Goal: Task Accomplishment & Management: Manage account settings

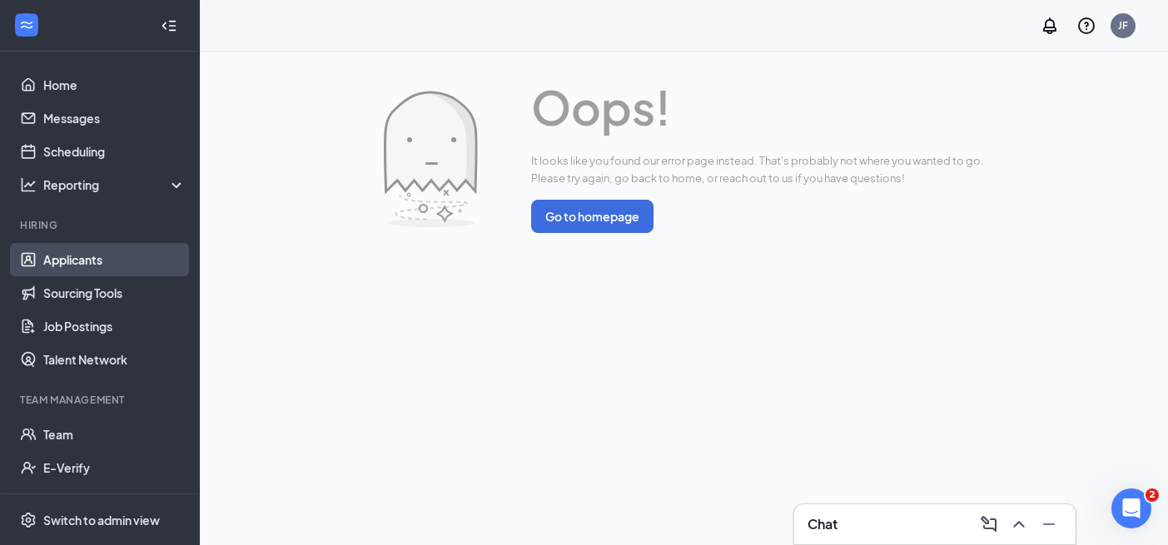
click at [77, 263] on link "Applicants" at bounding box center [114, 259] width 142 height 33
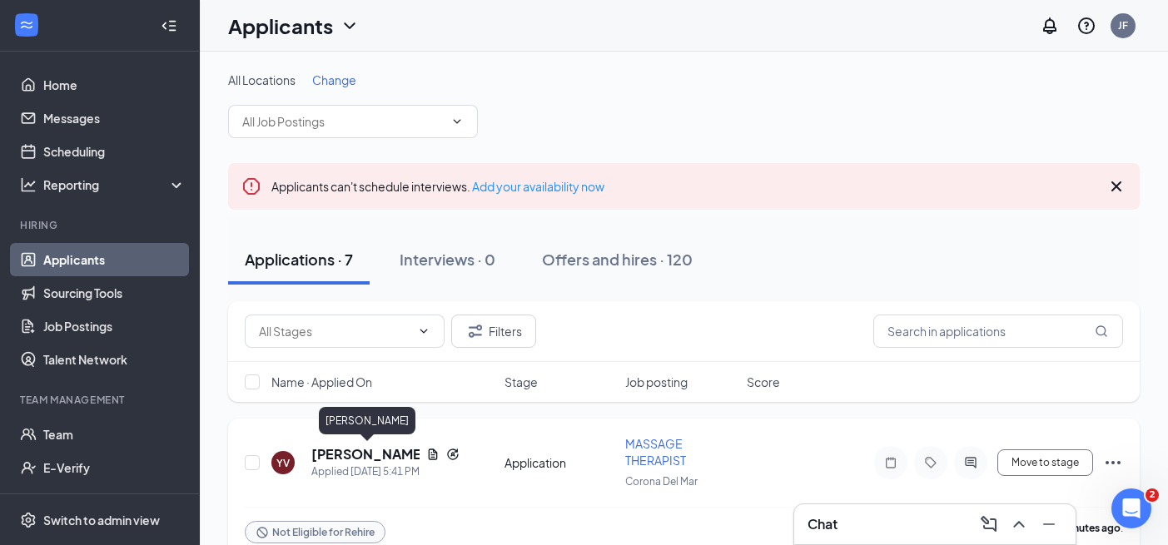
click at [378, 454] on h5 "Yoselin Vasquez" at bounding box center [365, 455] width 108 height 18
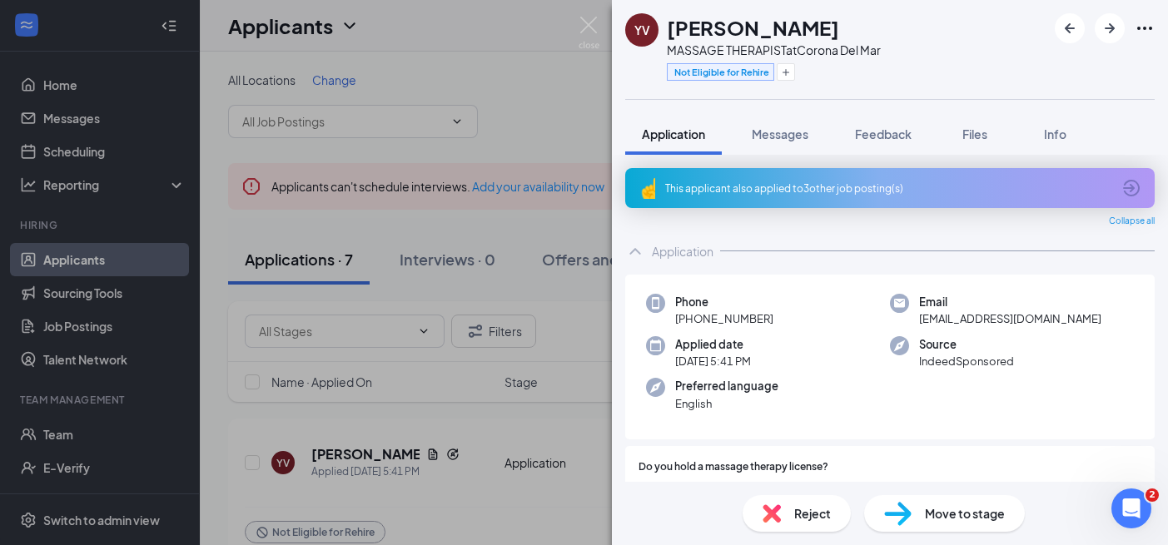
click at [946, 199] on div "This applicant also applied to 3 other job posting(s)" at bounding box center [890, 188] width 530 height 40
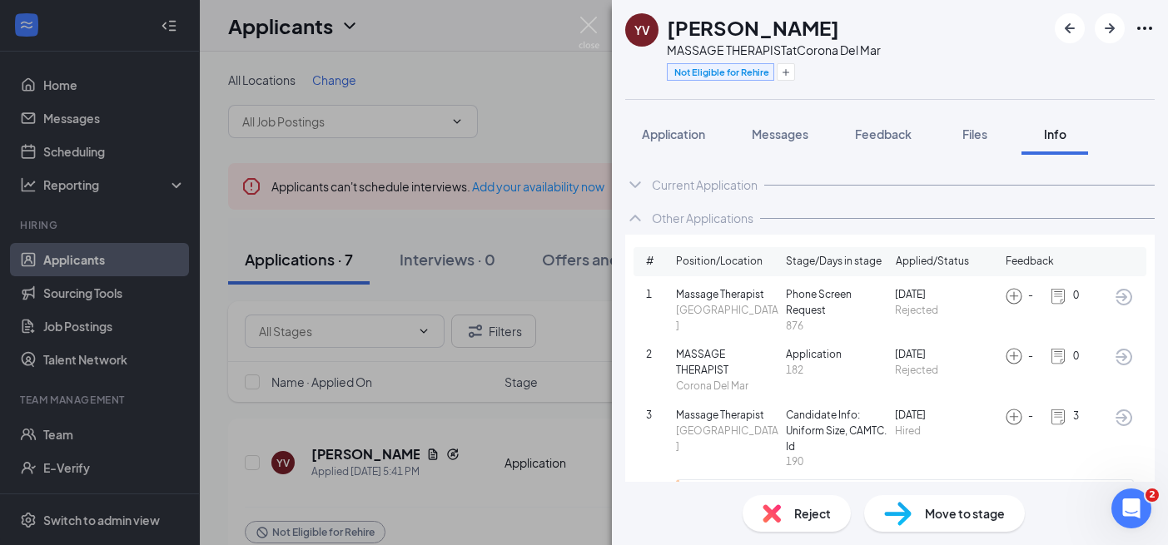
scroll to position [34, 0]
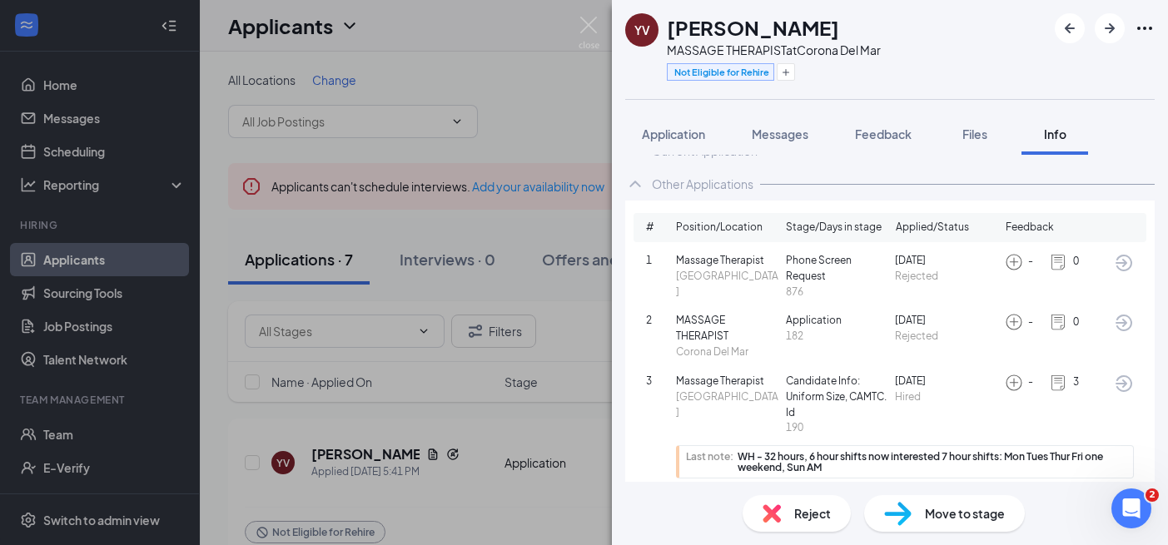
click at [798, 513] on span "Reject" at bounding box center [813, 514] width 37 height 18
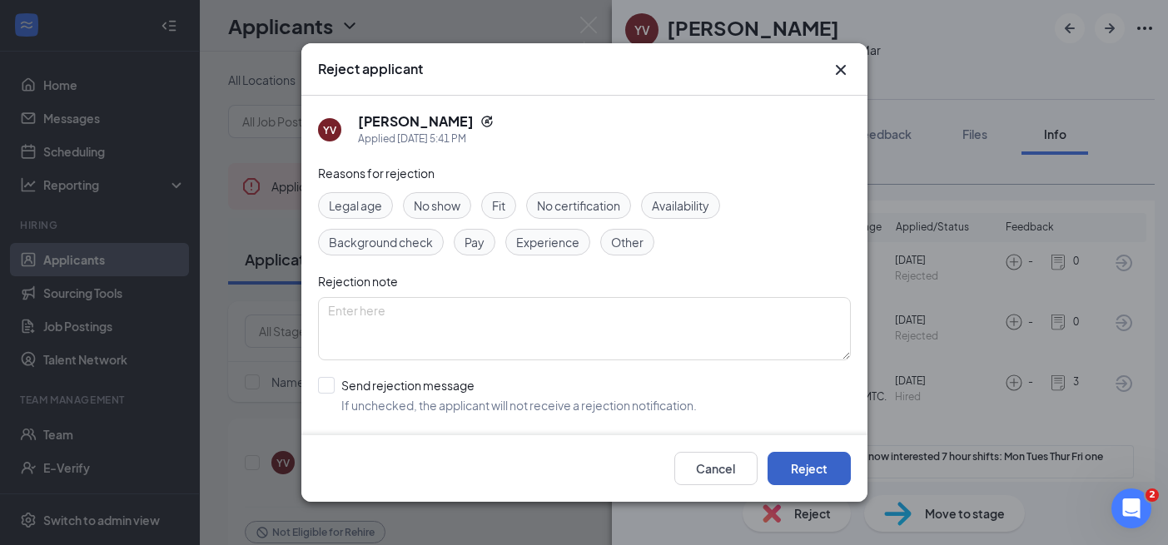
click at [812, 457] on button "Reject" at bounding box center [809, 468] width 83 height 33
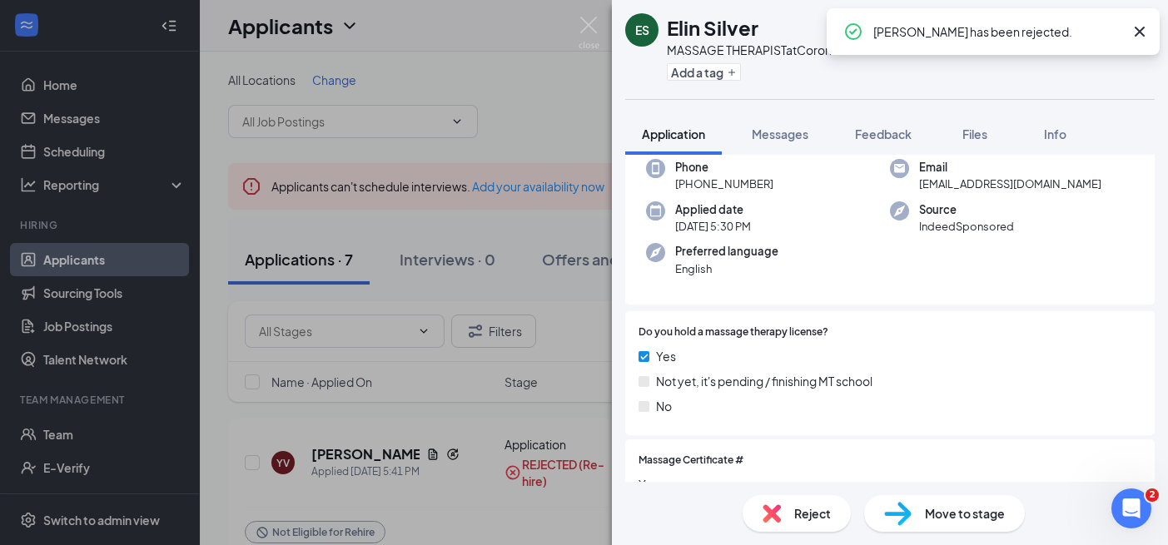
scroll to position [352, 0]
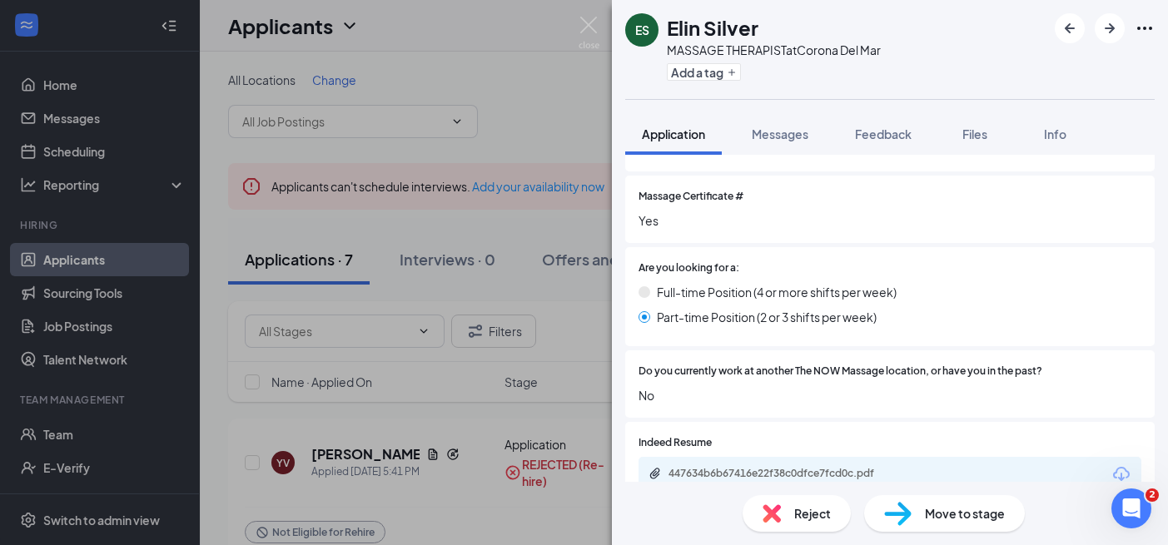
click at [802, 526] on div "Reject" at bounding box center [797, 514] width 108 height 37
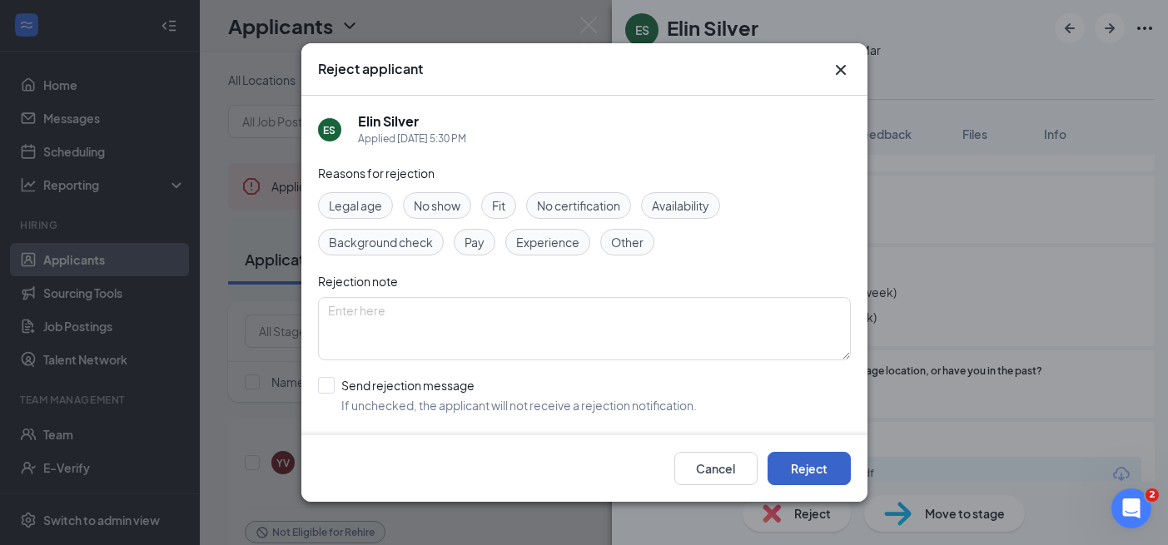
click at [797, 479] on button "Reject" at bounding box center [809, 468] width 83 height 33
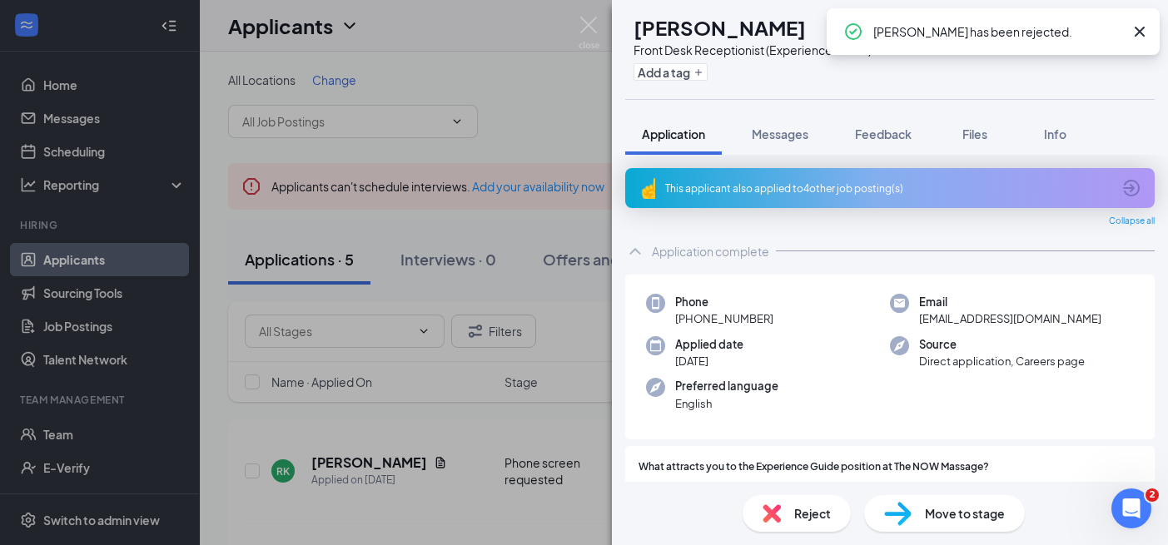
click at [416, 451] on div "RK Rojan Keypour Front Desk Receptionist (Experience Guide) at Corona Del Mar A…" at bounding box center [584, 272] width 1168 height 545
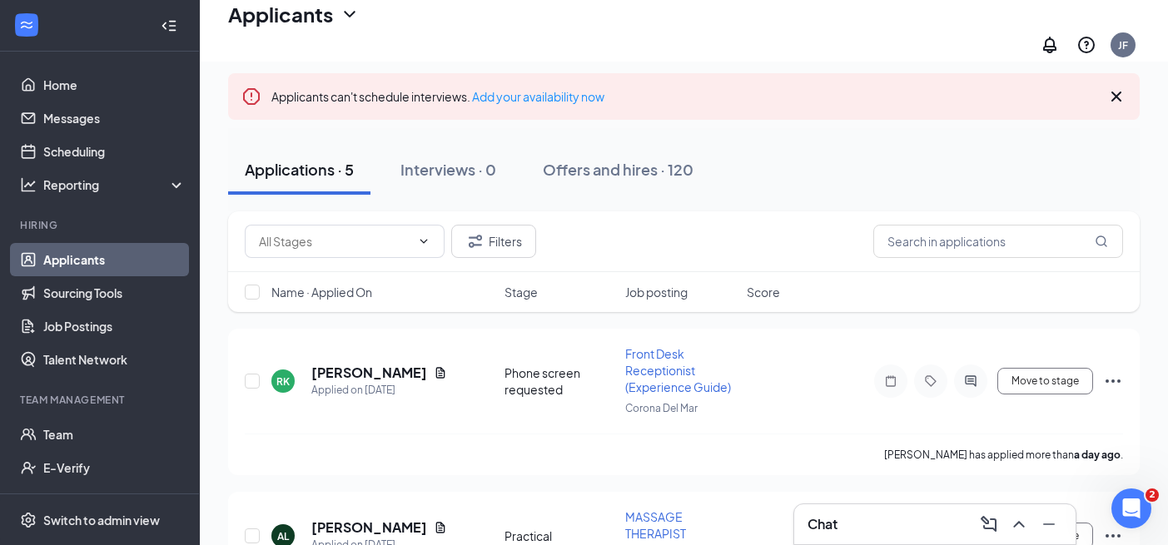
scroll to position [72, 0]
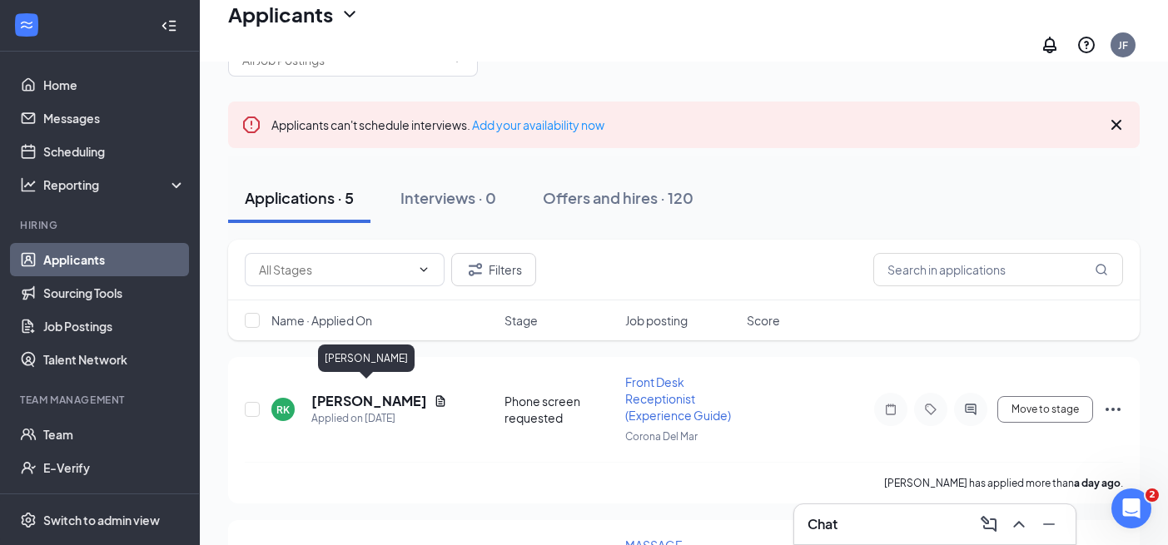
click at [394, 392] on h5 "[PERSON_NAME]" at bounding box center [369, 401] width 116 height 18
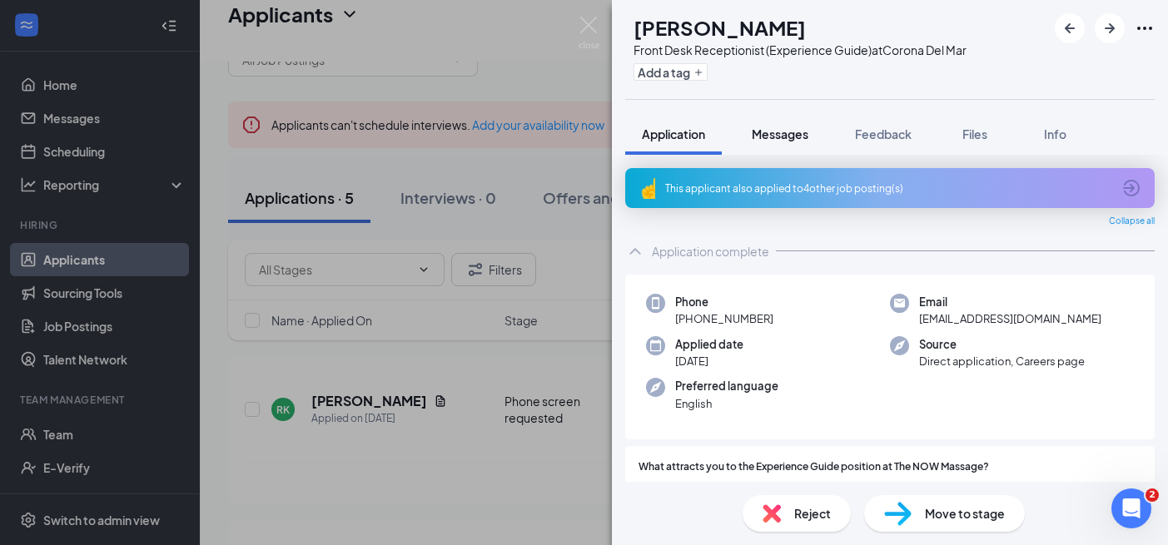
drag, startPoint x: 785, startPoint y: 130, endPoint x: 868, endPoint y: 164, distance: 89.2
click at [785, 130] on span "Messages" at bounding box center [780, 134] width 57 height 15
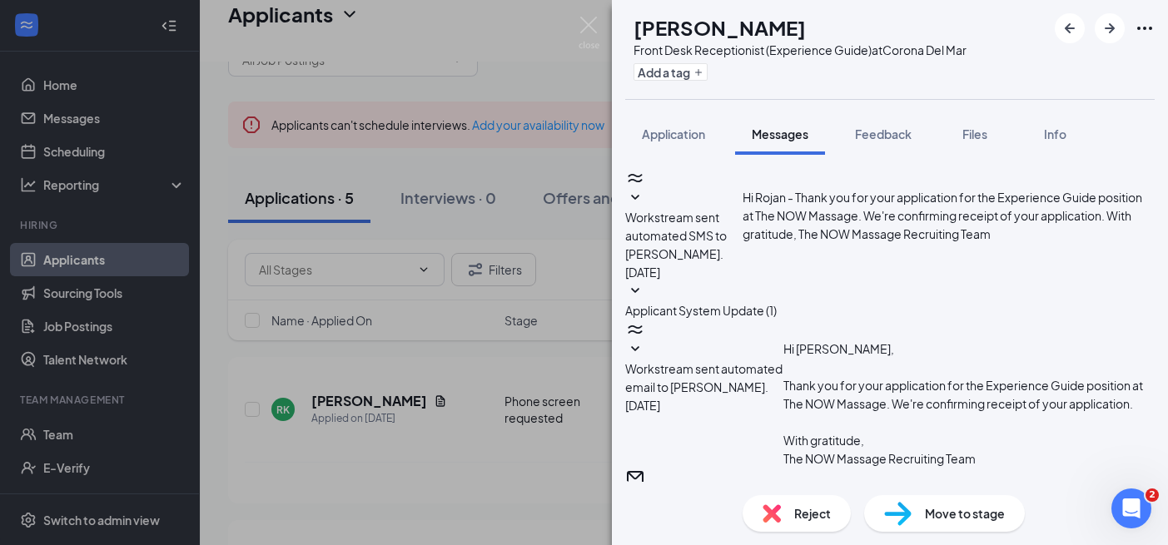
scroll to position [329, 0]
click at [672, 125] on button "Application" at bounding box center [673, 134] width 97 height 42
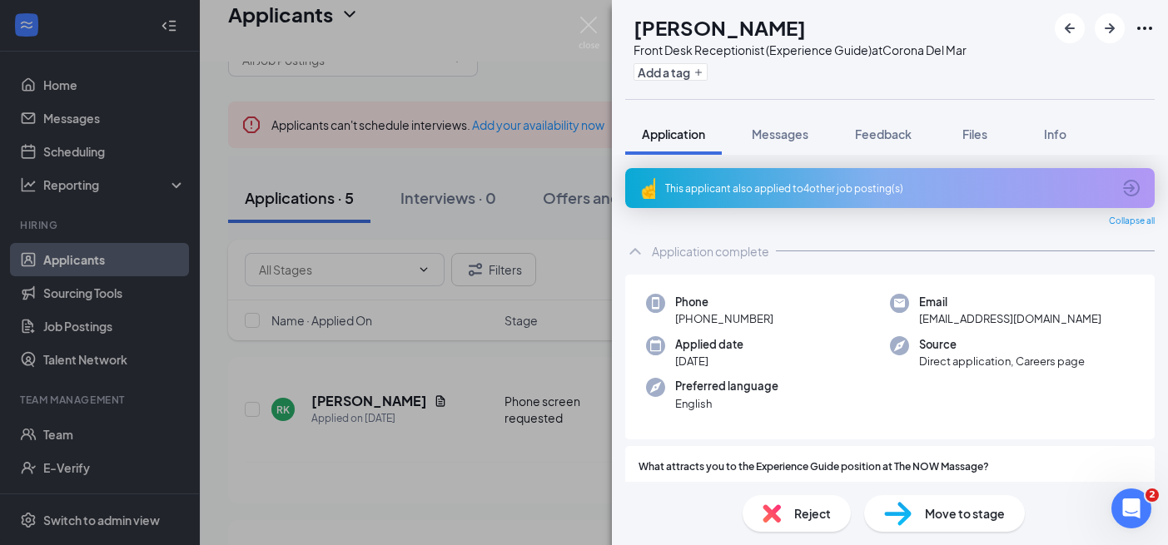
click at [832, 187] on div "This applicant also applied to 4 other job posting(s)" at bounding box center [888, 189] width 446 height 14
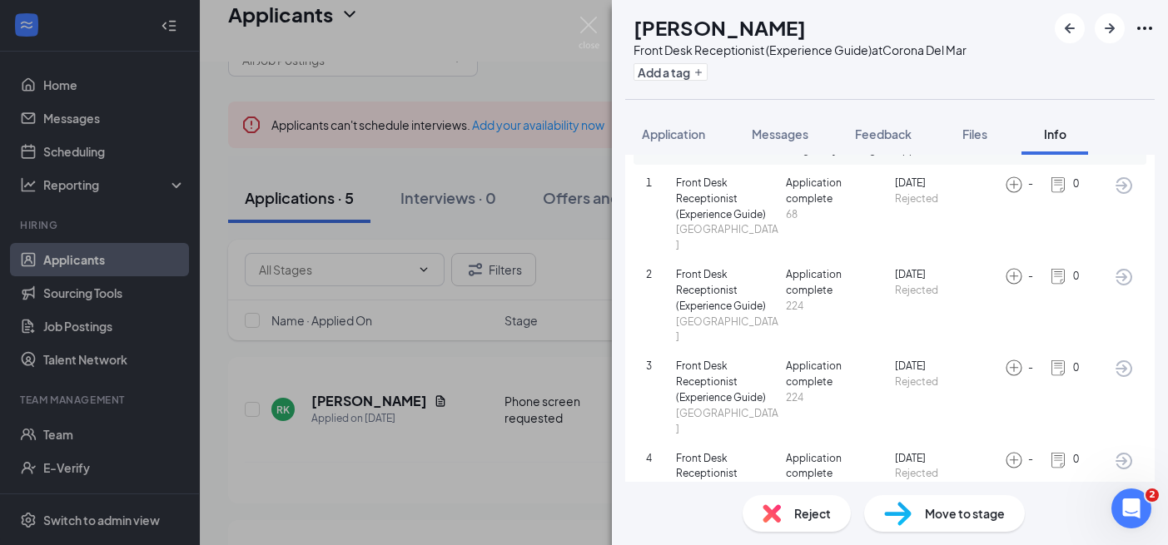
scroll to position [115, 0]
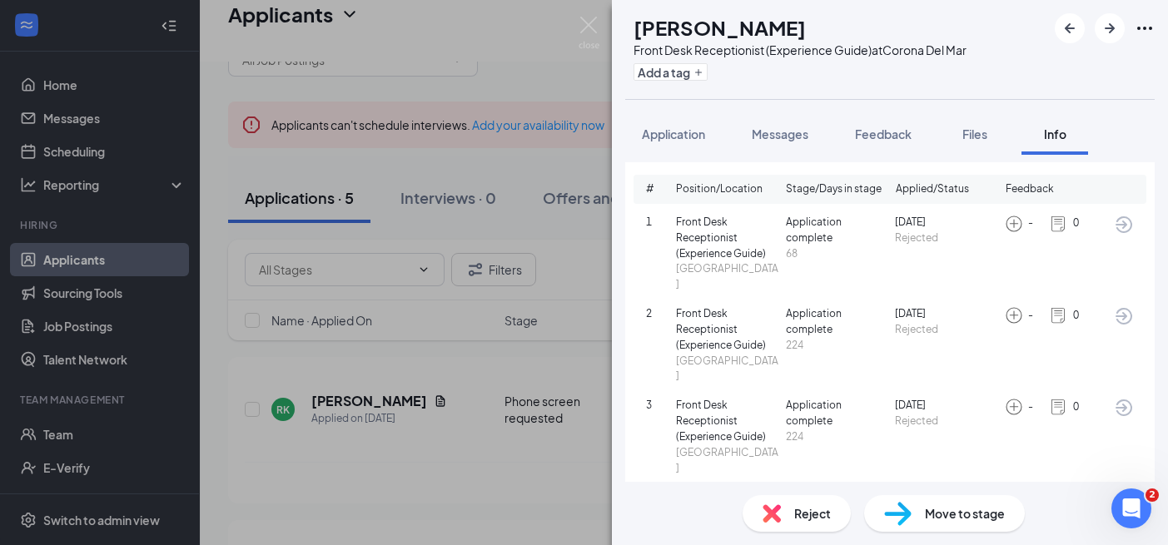
scroll to position [67, 0]
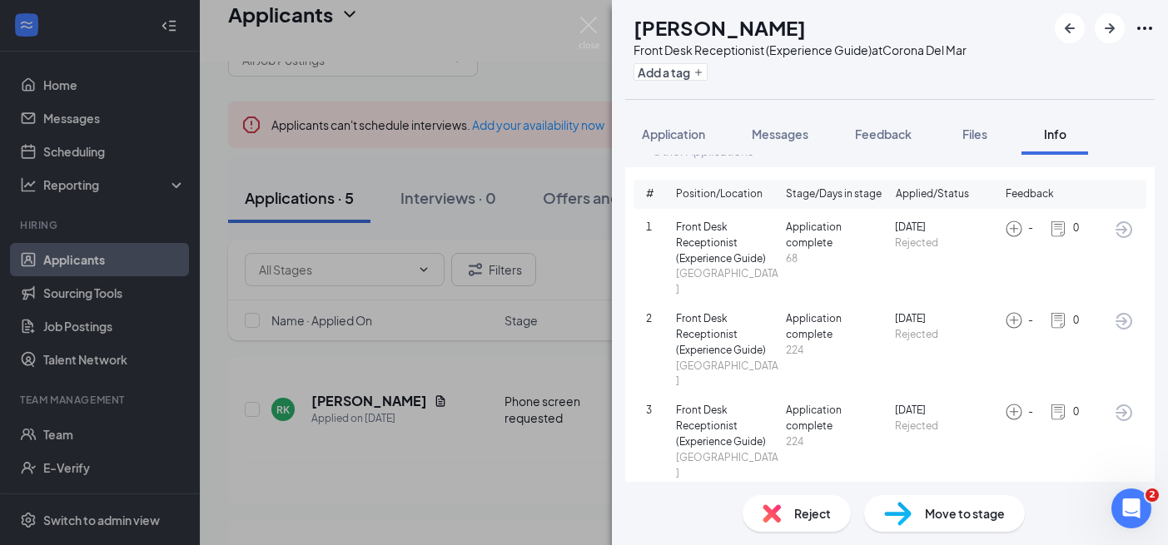
click at [1127, 220] on icon "ArrowCircle" at bounding box center [1124, 230] width 20 height 20
click at [1119, 313] on icon "ArrowCircle" at bounding box center [1124, 321] width 20 height 20
click at [1121, 311] on icon "ArrowCircle" at bounding box center [1124, 321] width 20 height 20
click at [697, 136] on span "Application" at bounding box center [673, 134] width 63 height 15
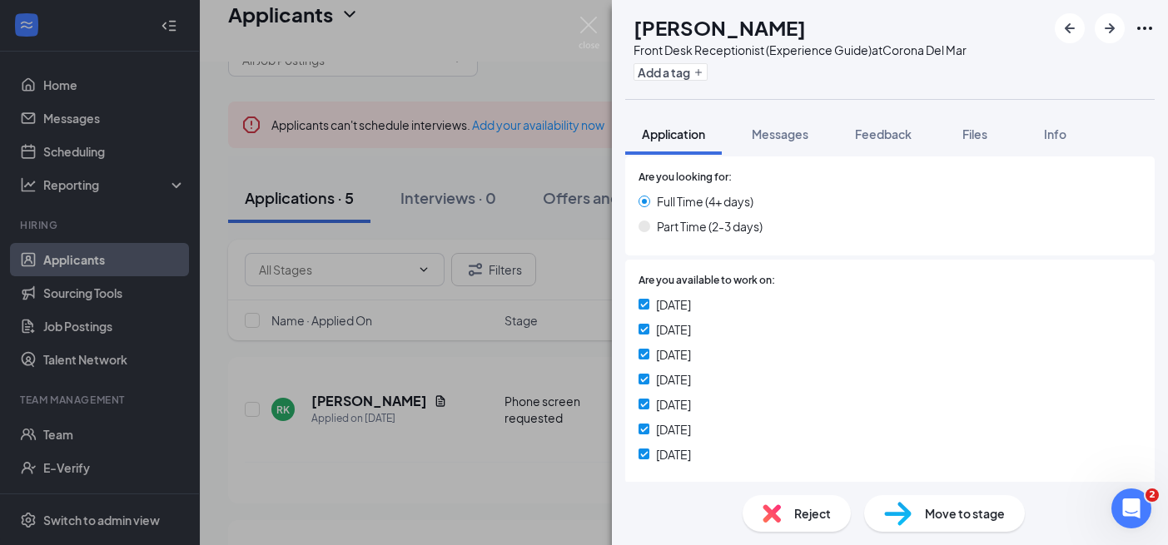
scroll to position [643, 0]
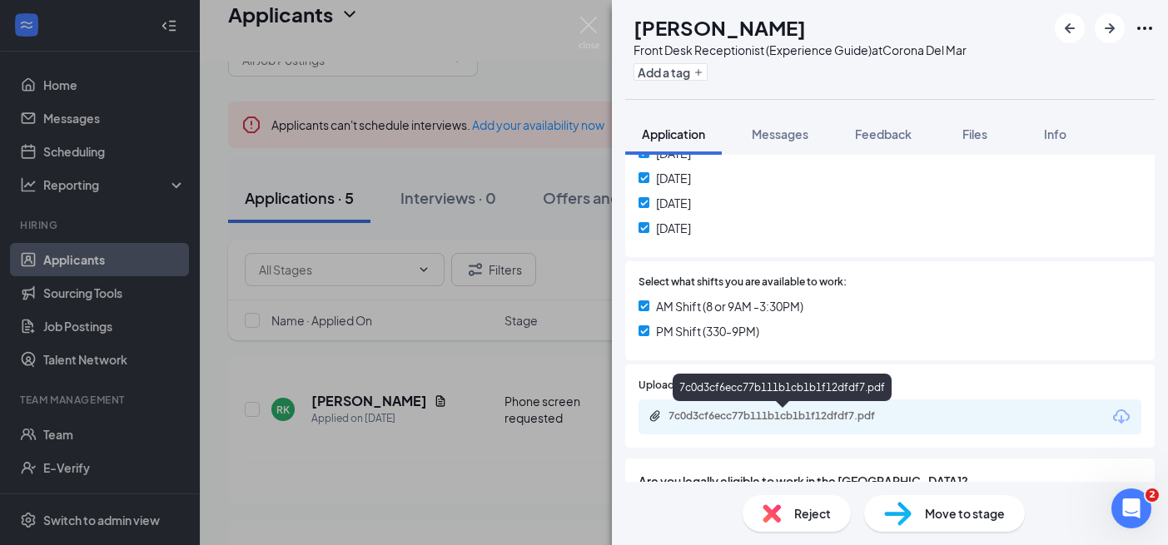
click at [763, 414] on div "7c0d3cf6ecc77b111b1cb1b1f12dfdf7.pdf" at bounding box center [785, 416] width 233 height 13
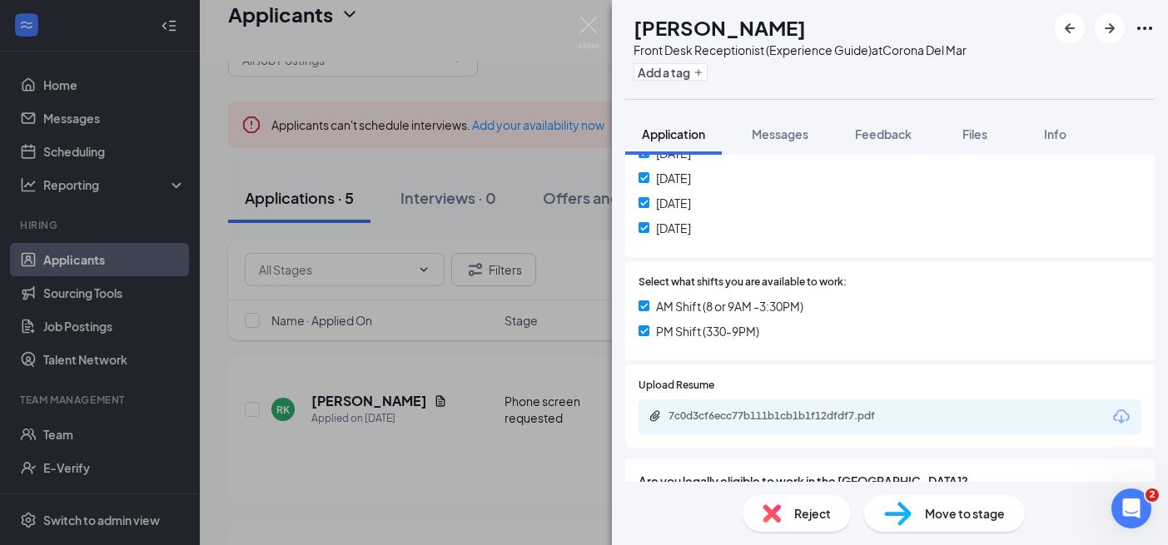
click at [432, 343] on div "RK Rojan Keypour Front Desk Receptionist (Experience Guide) at Corona Del Mar A…" at bounding box center [584, 272] width 1168 height 545
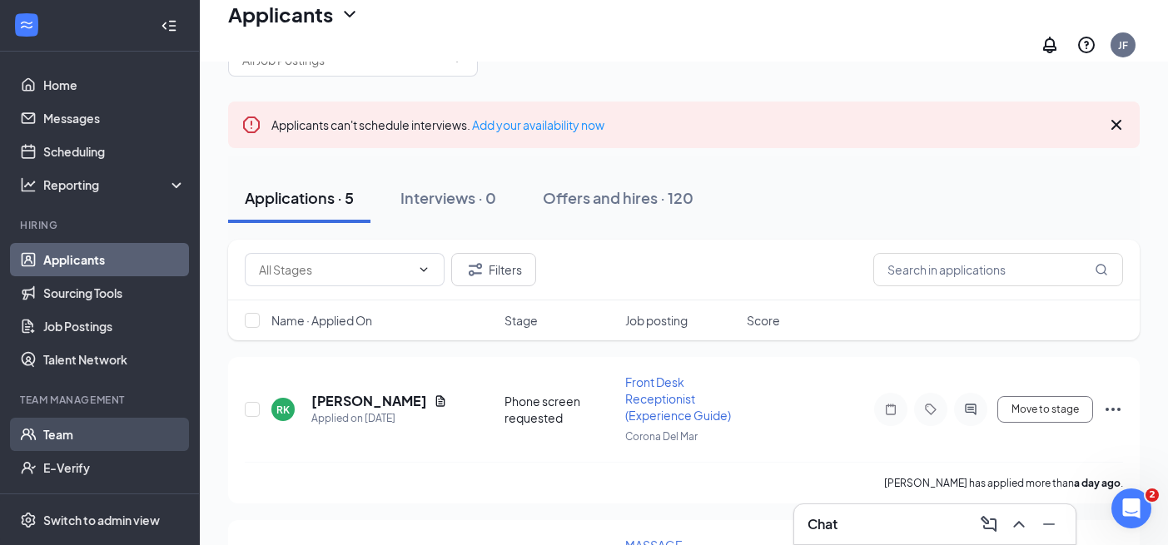
click at [121, 432] on link "Team" at bounding box center [114, 434] width 142 height 33
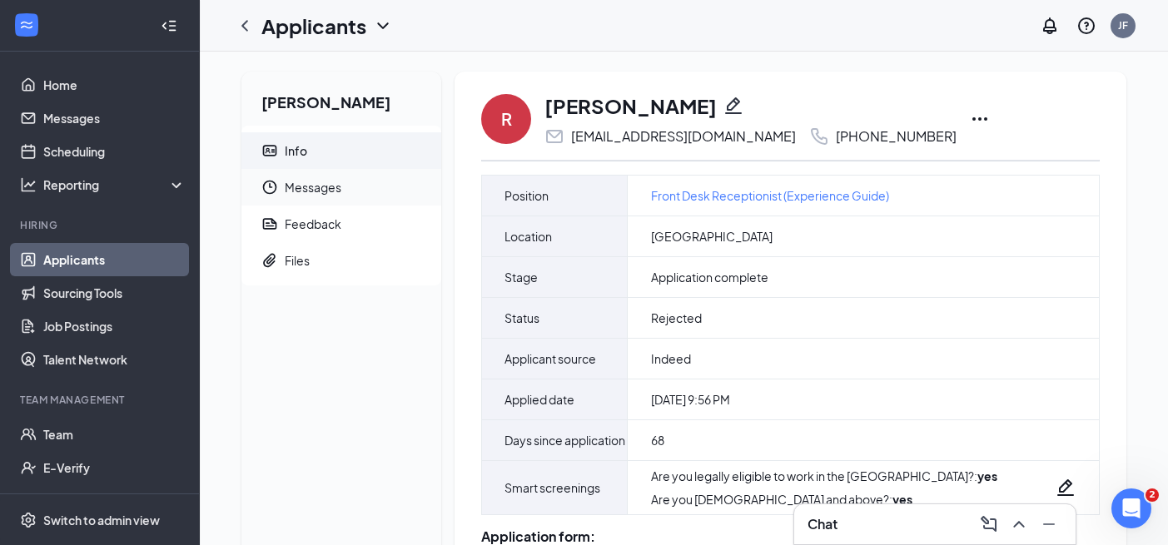
click at [336, 181] on span "Messages" at bounding box center [356, 187] width 143 height 37
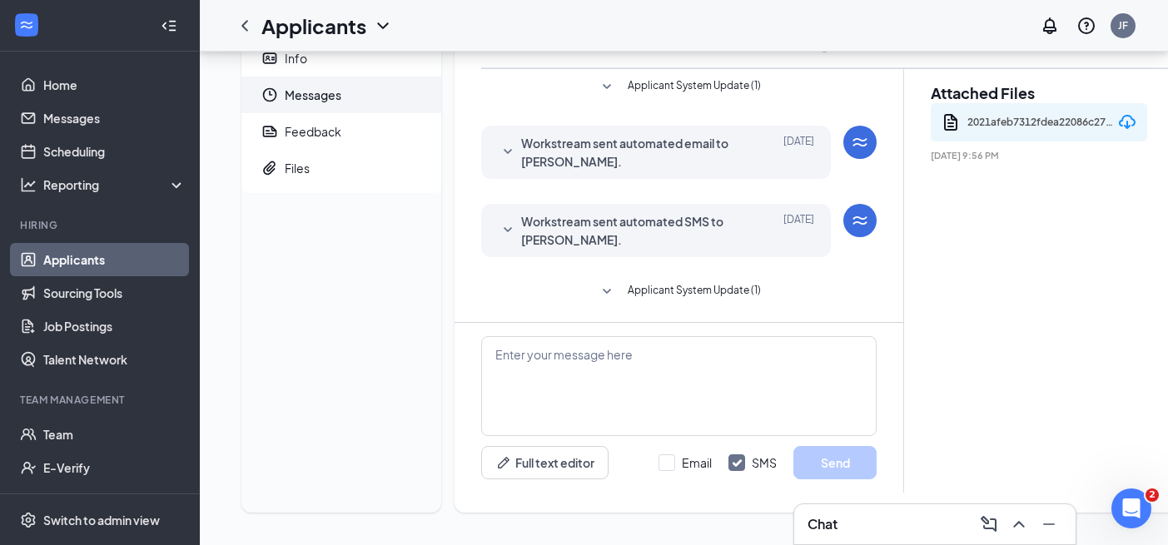
scroll to position [93, 0]
click at [336, 137] on div "Feedback" at bounding box center [313, 130] width 57 height 17
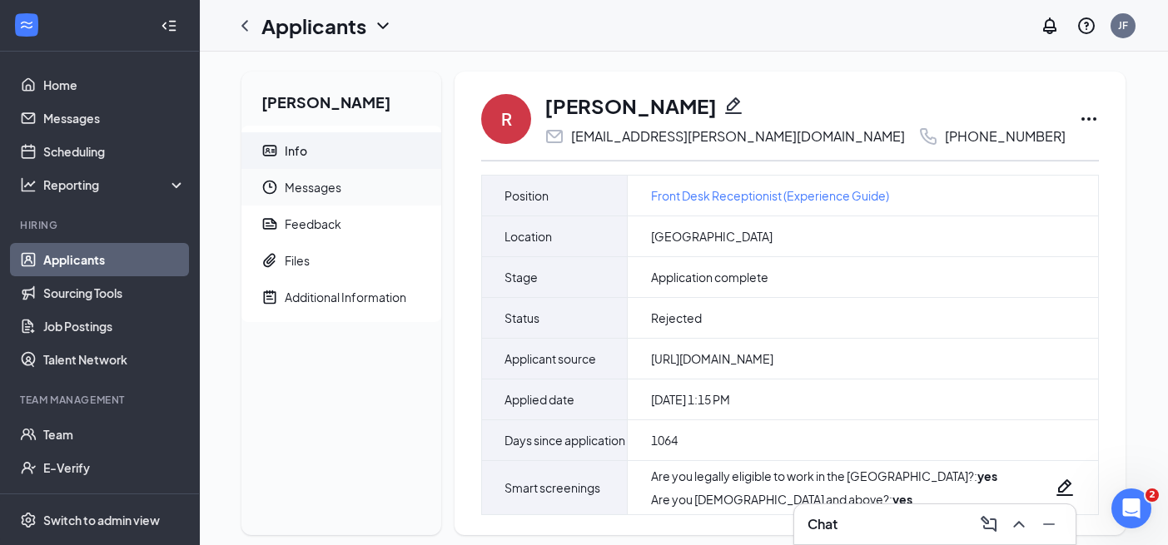
click at [358, 197] on span "Messages" at bounding box center [356, 187] width 143 height 37
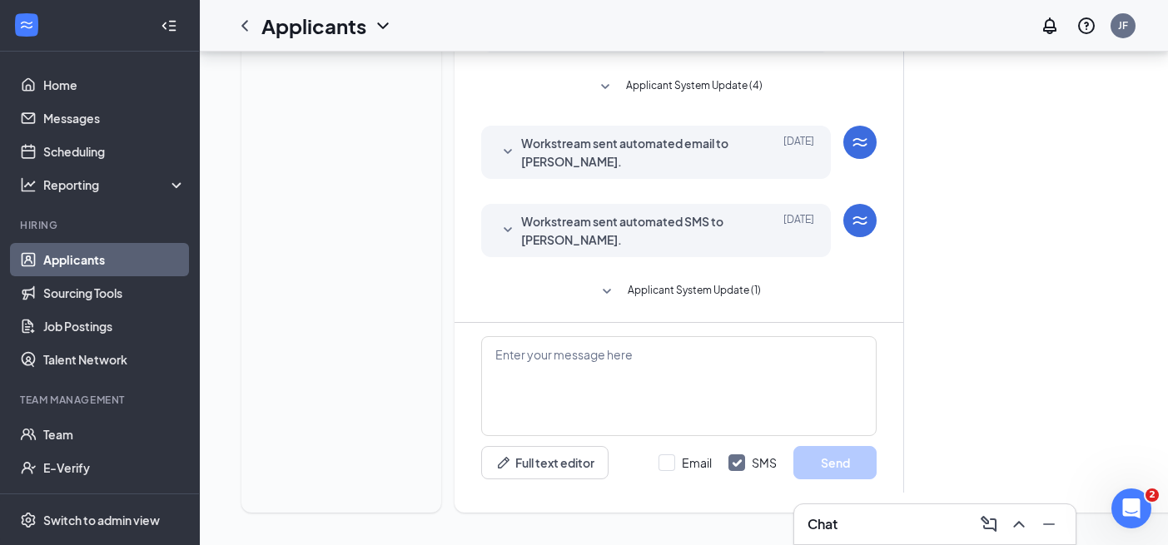
scroll to position [381, 0]
click at [604, 227] on span "Workstream sent automated SMS to [PERSON_NAME]." at bounding box center [630, 230] width 218 height 37
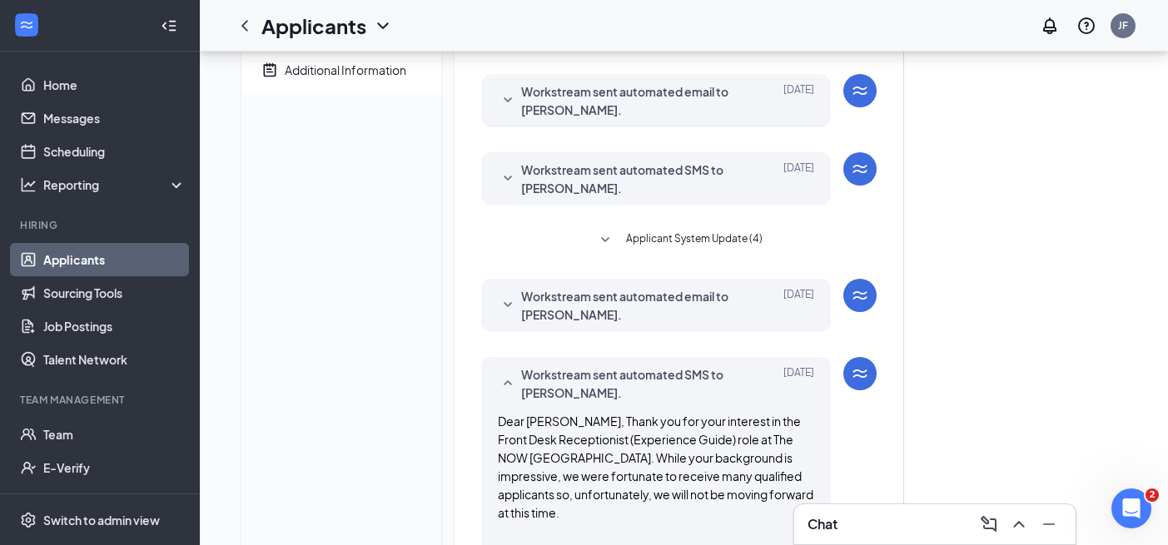
scroll to position [47, 0]
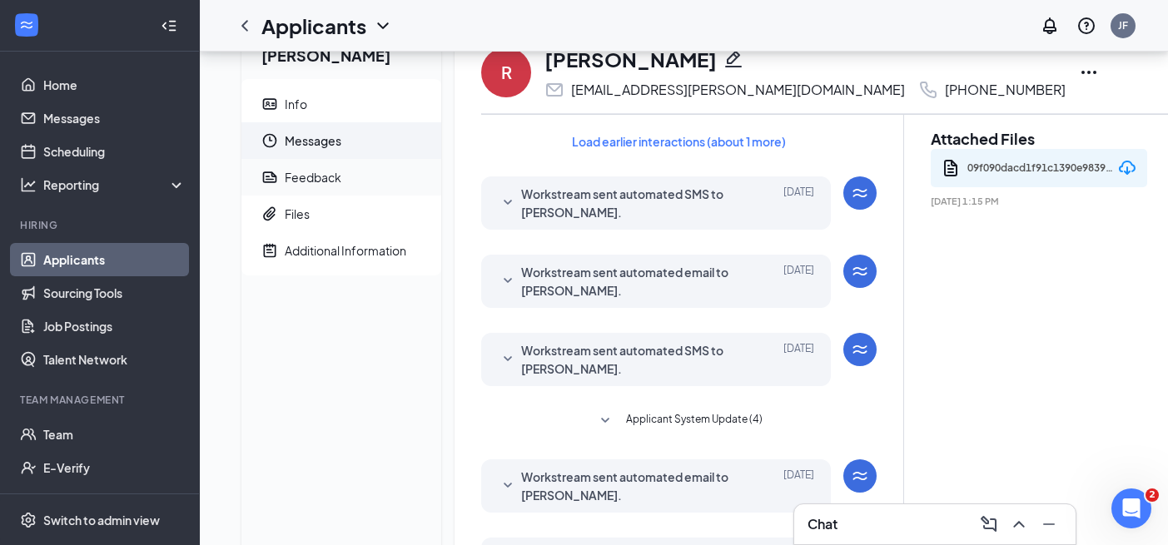
click at [315, 170] on div "Feedback" at bounding box center [313, 177] width 57 height 17
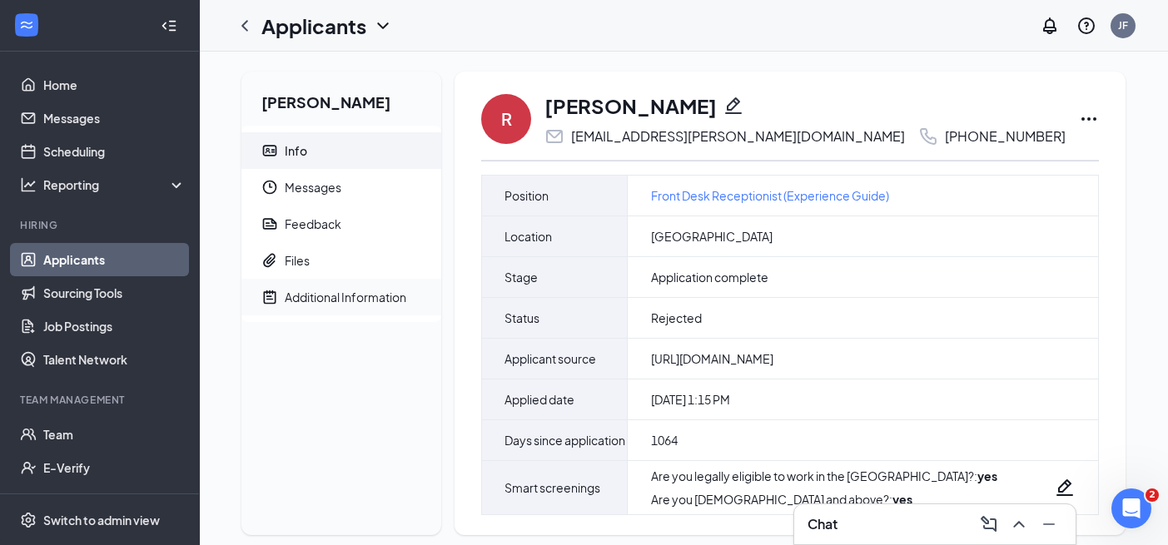
click at [358, 302] on div "Additional Information" at bounding box center [346, 297] width 122 height 17
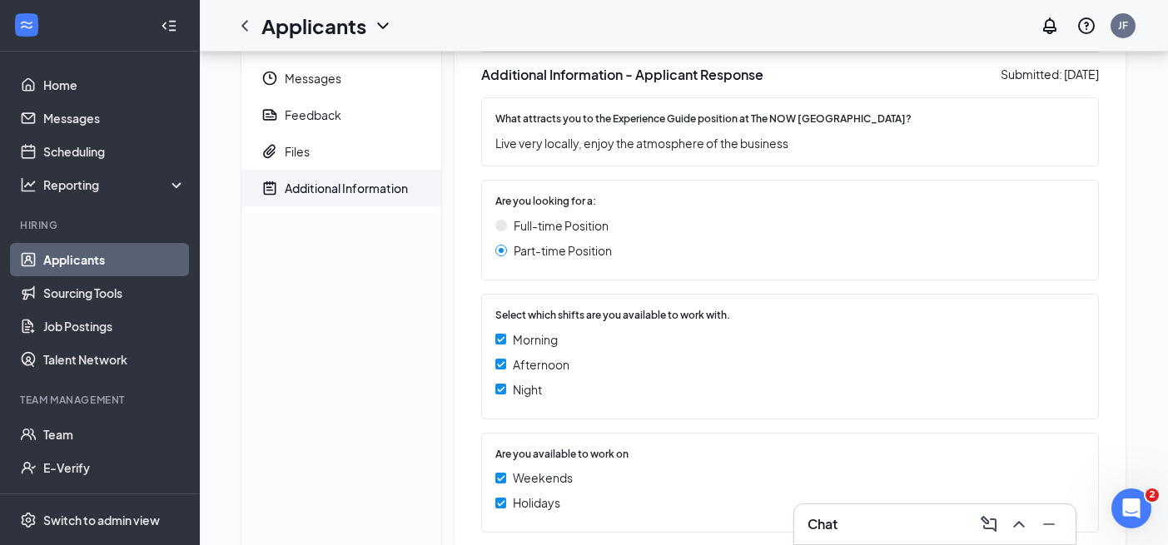
scroll to position [150, 0]
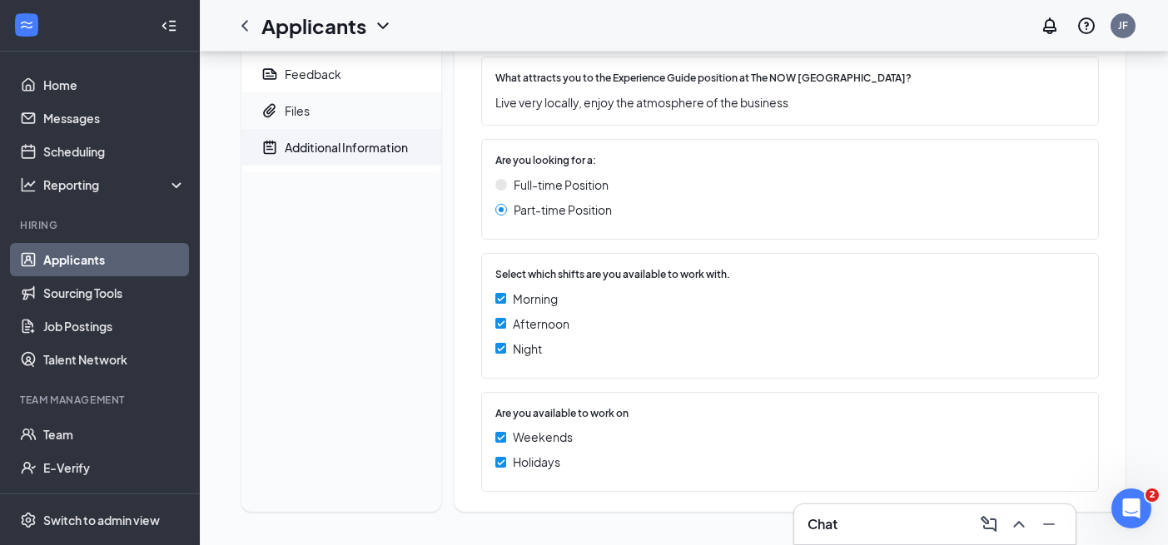
click at [334, 113] on span "Files" at bounding box center [356, 110] width 143 height 37
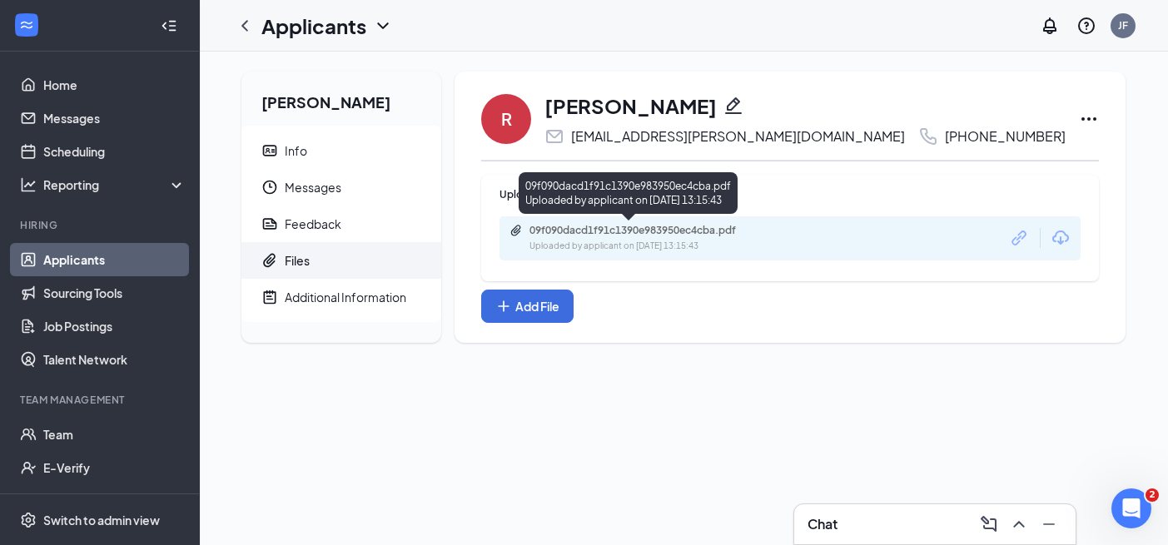
click at [699, 232] on div "09f090dacd1f91c1390e983950ec4cba.pdf" at bounding box center [646, 230] width 233 height 13
